Goal: Task Accomplishment & Management: Manage account settings

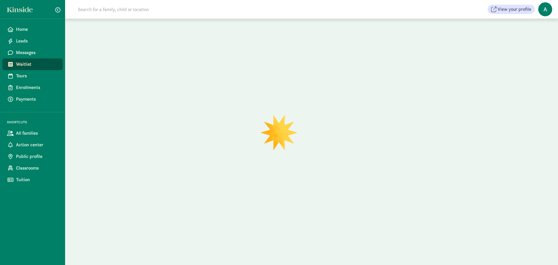
click at [116, 12] on input at bounding box center [155, 9] width 163 height 12
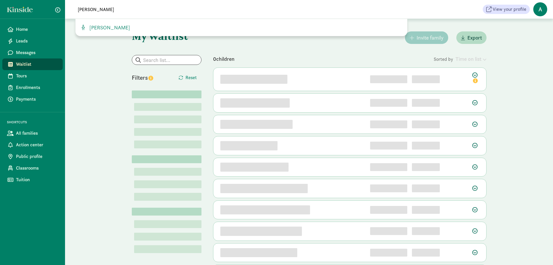
type input "[PERSON_NAME]"
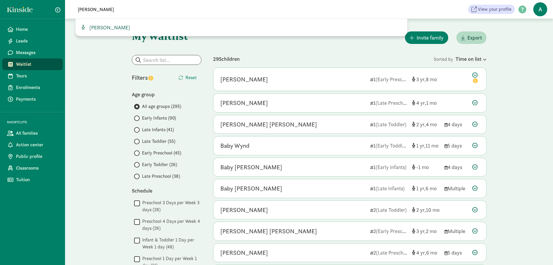
click at [112, 30] on span "[PERSON_NAME]" at bounding box center [108, 27] width 43 height 7
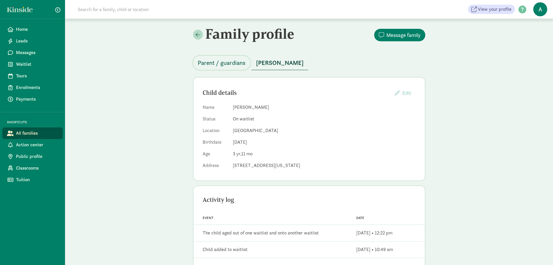
click at [223, 65] on span "Parent / guardians" at bounding box center [222, 62] width 48 height 9
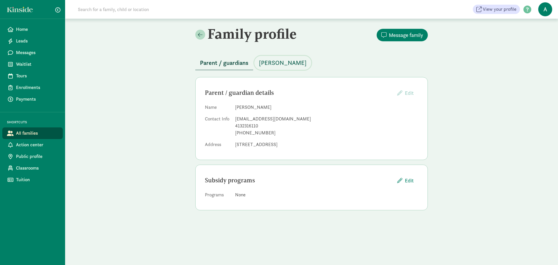
click at [282, 62] on span "[PERSON_NAME]" at bounding box center [283, 62] width 48 height 9
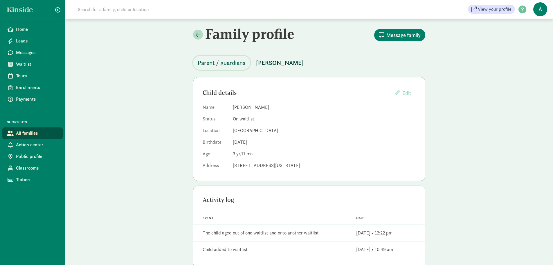
click at [214, 62] on span "Parent / guardians" at bounding box center [222, 62] width 48 height 9
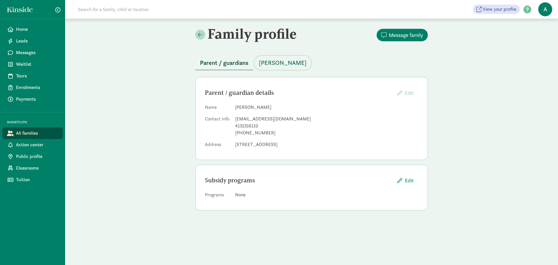
click at [276, 63] on span "[PERSON_NAME]" at bounding box center [283, 62] width 48 height 9
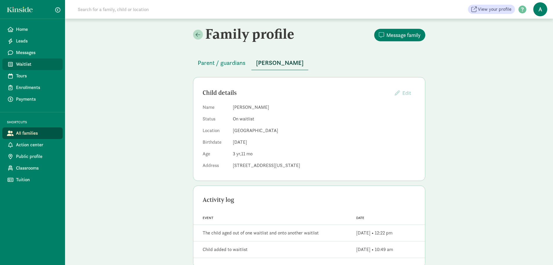
click at [37, 64] on span "Waitlist" at bounding box center [37, 64] width 42 height 7
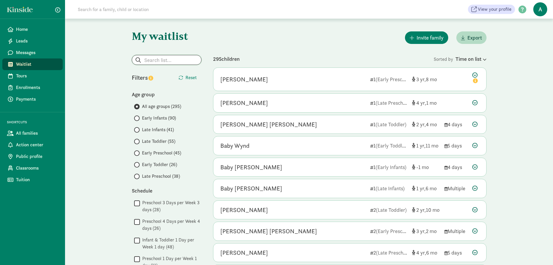
click at [154, 60] on input "search" at bounding box center [166, 59] width 69 height 9
click at [150, 78] on p "Child" at bounding box center [167, 79] width 56 height 5
type input "[PERSON_NAME]"
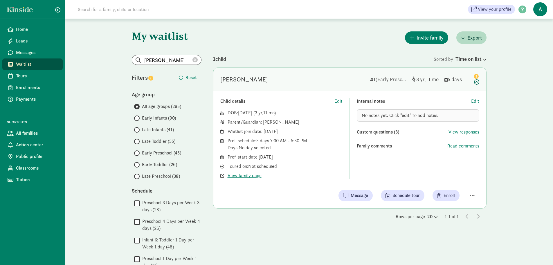
click at [478, 82] on icon at bounding box center [476, 78] width 7 height 12
click at [471, 196] on span "button" at bounding box center [472, 195] width 5 height 5
click at [456, 179] on div "Remove from list" at bounding box center [452, 180] width 45 height 7
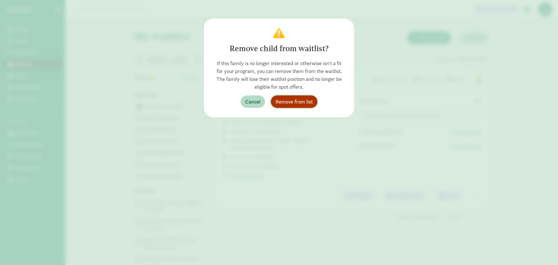
click at [304, 105] on button "Remove from list" at bounding box center [294, 101] width 46 height 12
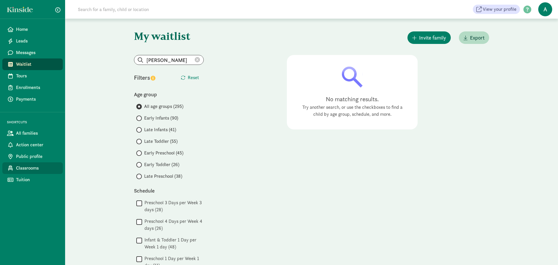
click at [34, 167] on span "Classrooms" at bounding box center [37, 167] width 42 height 7
